Goal: Task Accomplishment & Management: Manage account settings

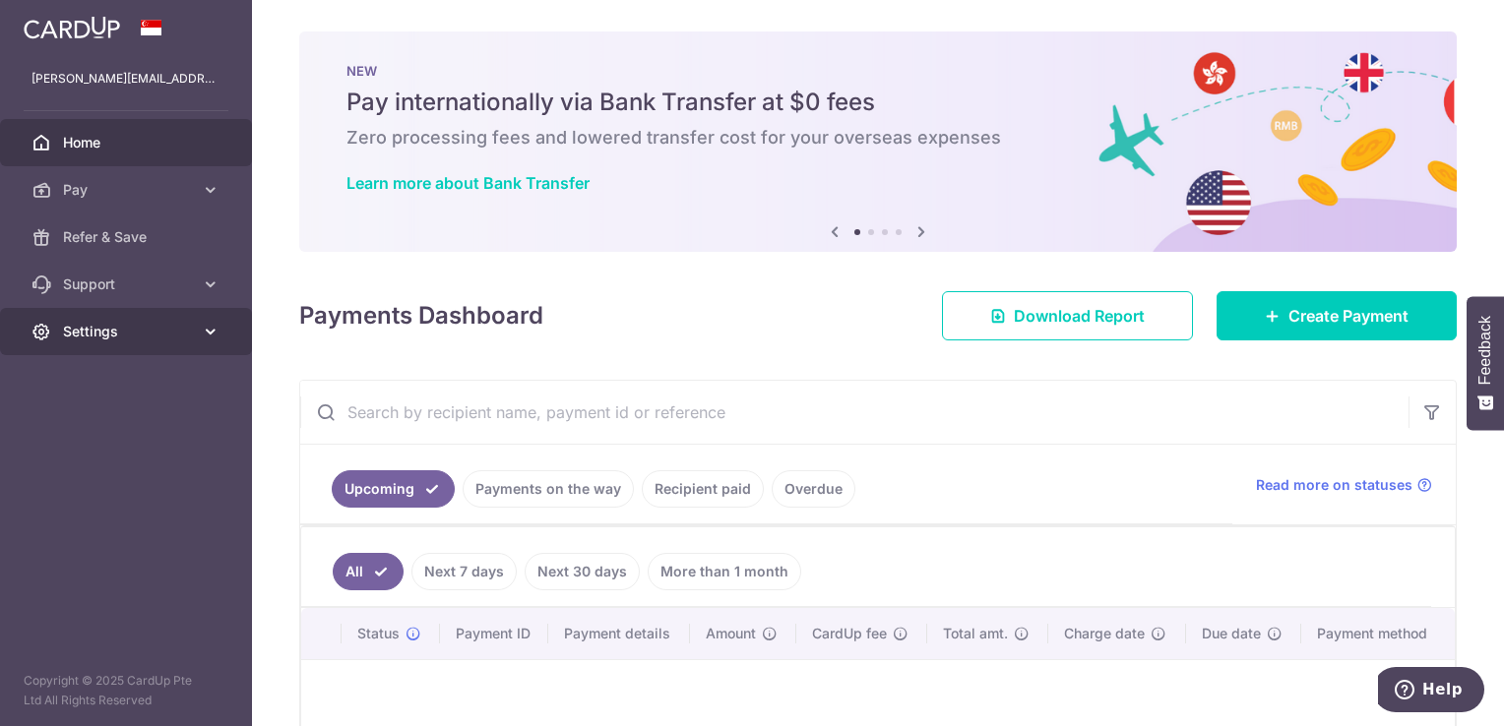
click at [152, 325] on span "Settings" at bounding box center [128, 332] width 130 height 20
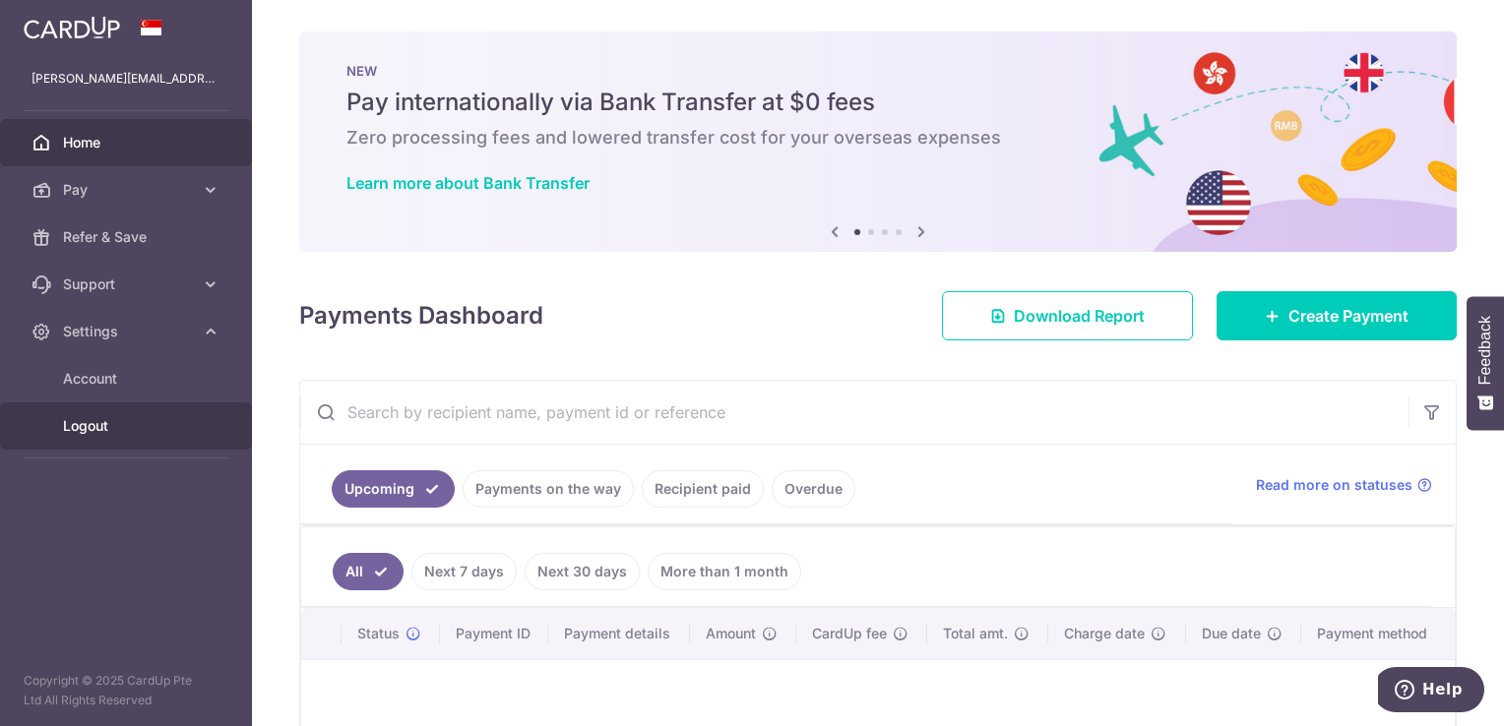
click at [93, 421] on span "Logout" at bounding box center [128, 426] width 130 height 20
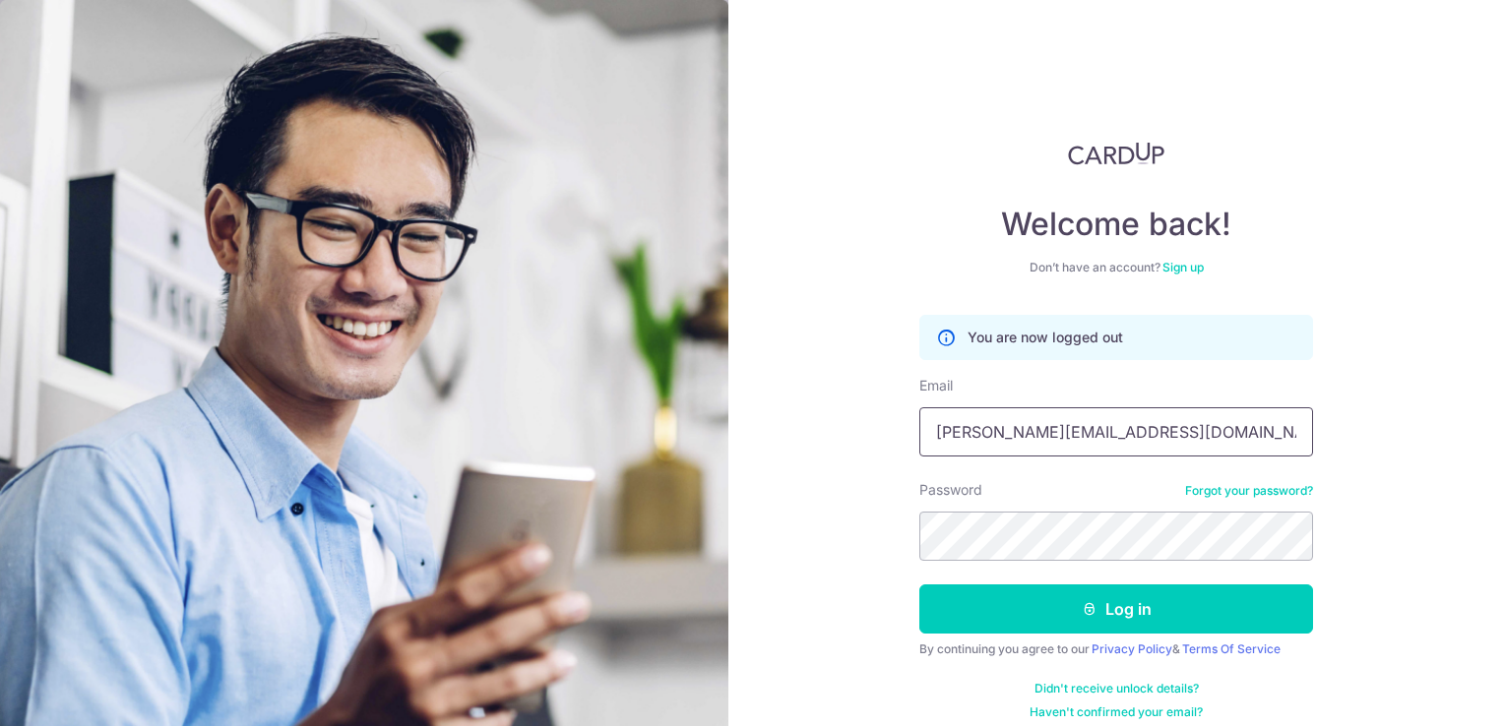
click at [1114, 434] on input "[PERSON_NAME][EMAIL_ADDRESS][DOMAIN_NAME]" at bounding box center [1116, 432] width 394 height 49
type input "darren@sweesengrg.com.sg"
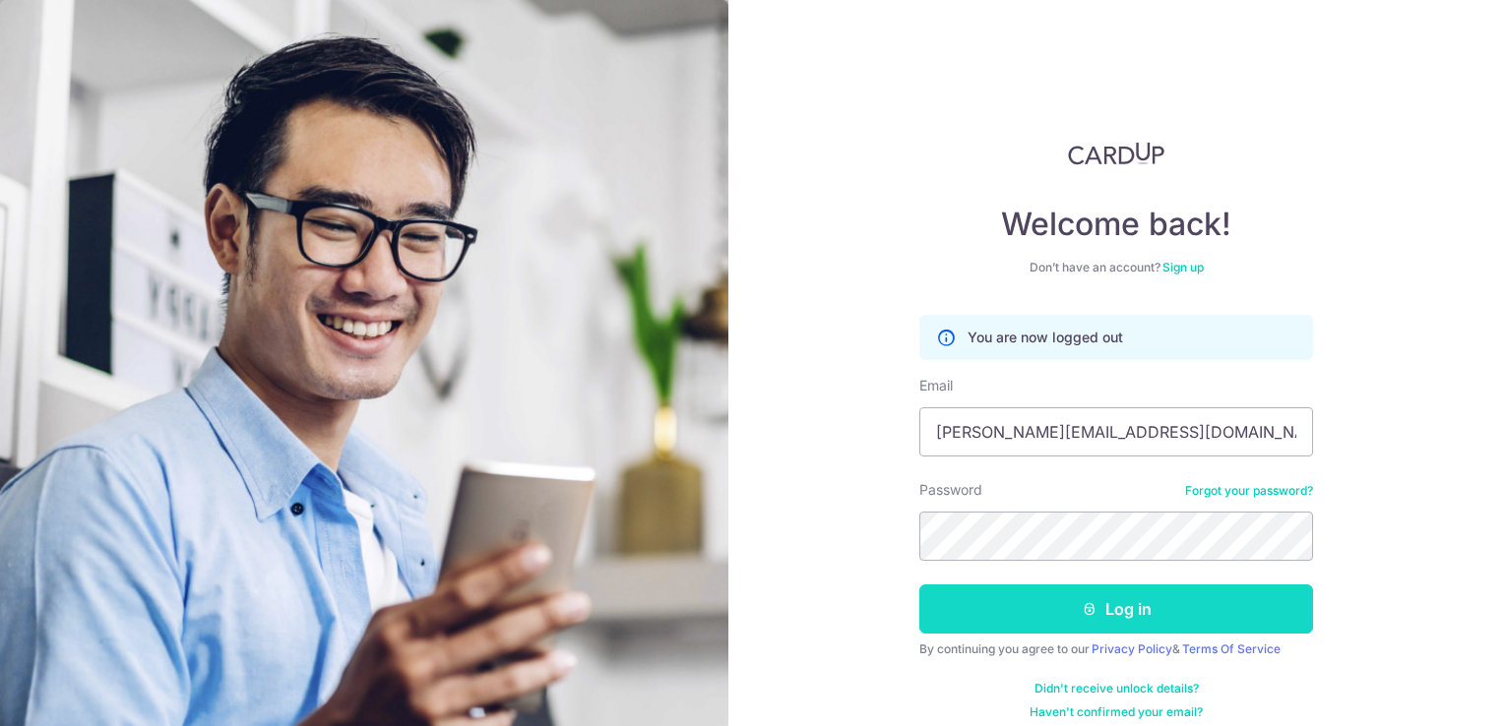
click at [1090, 606] on icon "submit" at bounding box center [1090, 609] width 16 height 16
